Goal: Browse casually

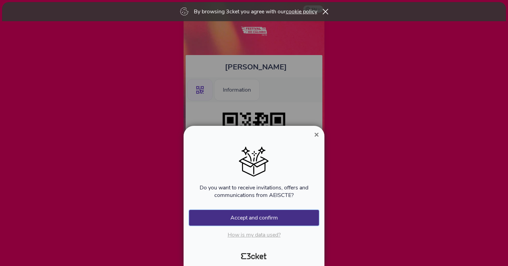
click at [230, 217] on button "Accept and confirm" at bounding box center [254, 218] width 130 height 16
click at [316, 135] on span "×" at bounding box center [316, 134] width 5 height 9
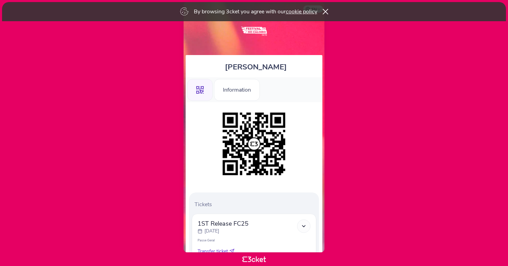
click at [316, 134] on div at bounding box center [254, 144] width 130 height 70
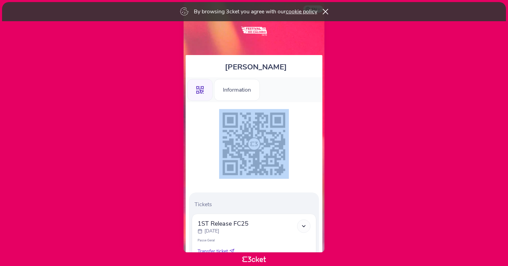
click at [316, 134] on div at bounding box center [254, 144] width 130 height 70
click at [312, 137] on div at bounding box center [254, 144] width 130 height 70
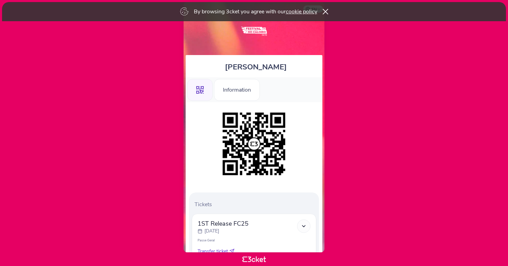
click at [312, 137] on div at bounding box center [254, 144] width 130 height 70
click at [255, 139] on img at bounding box center [254, 144] width 70 height 70
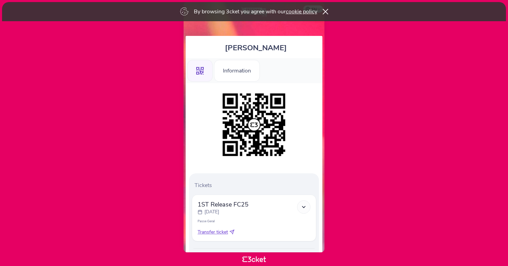
scroll to position [53, 0]
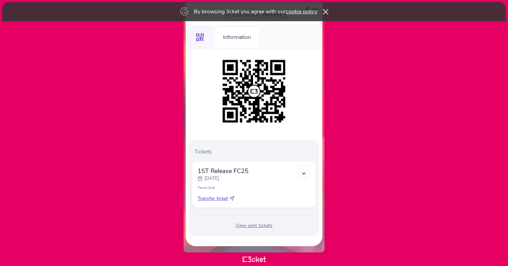
click at [325, 10] on icon at bounding box center [325, 11] width 5 height 5
